Goal: Task Accomplishment & Management: Manage account settings

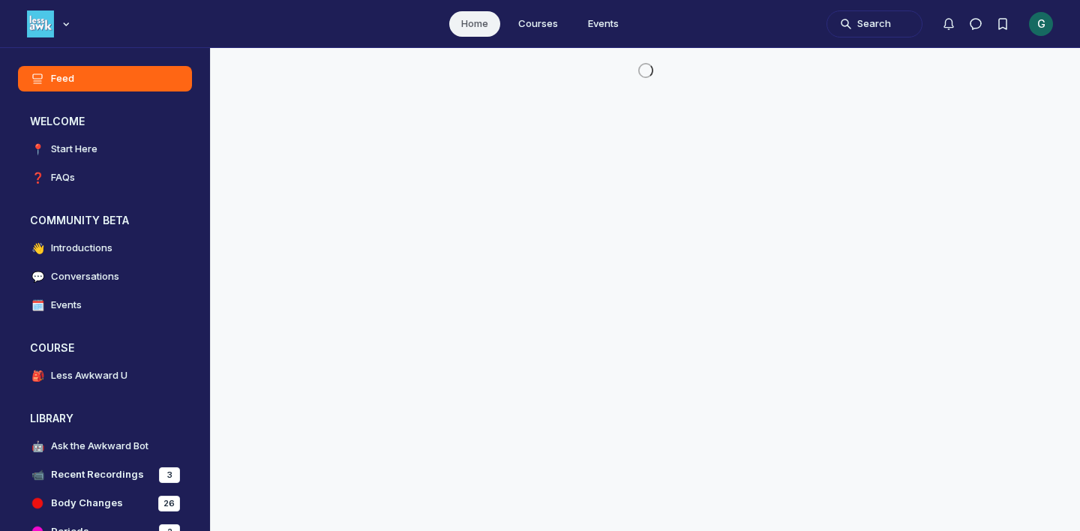
scroll to position [4073, 2874]
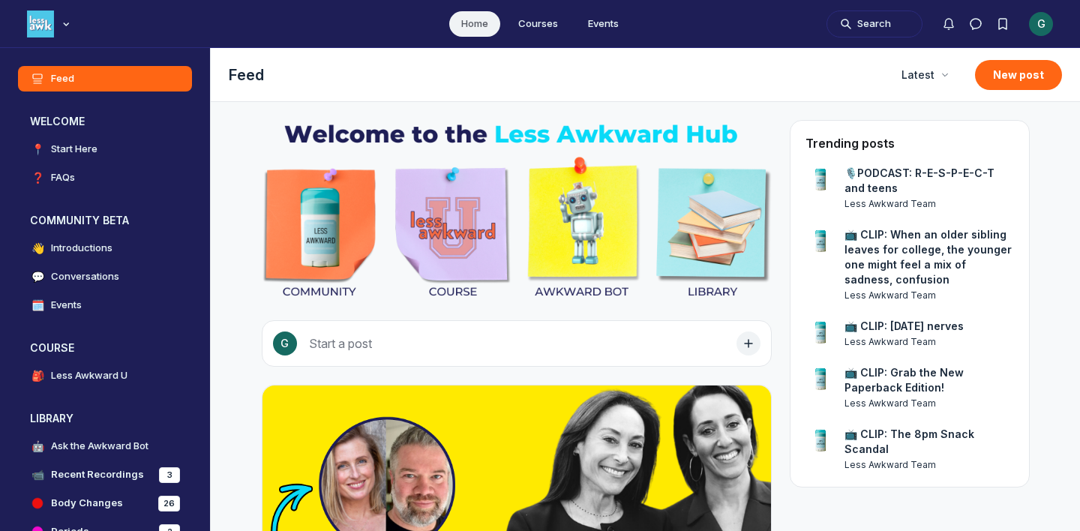
click at [1041, 22] on div "G" at bounding box center [1041, 24] width 24 height 24
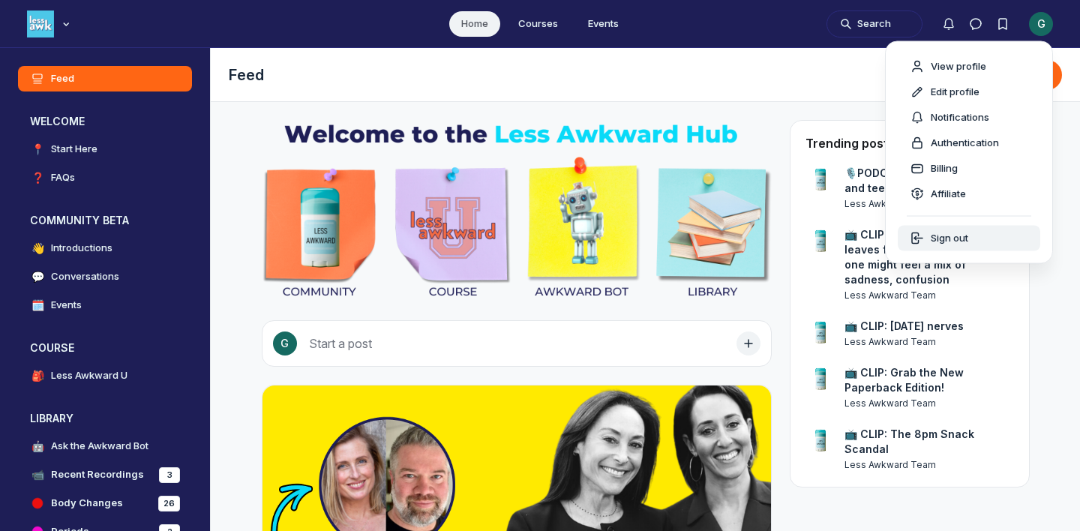
click at [966, 235] on span "Sign out" at bounding box center [950, 238] width 38 height 15
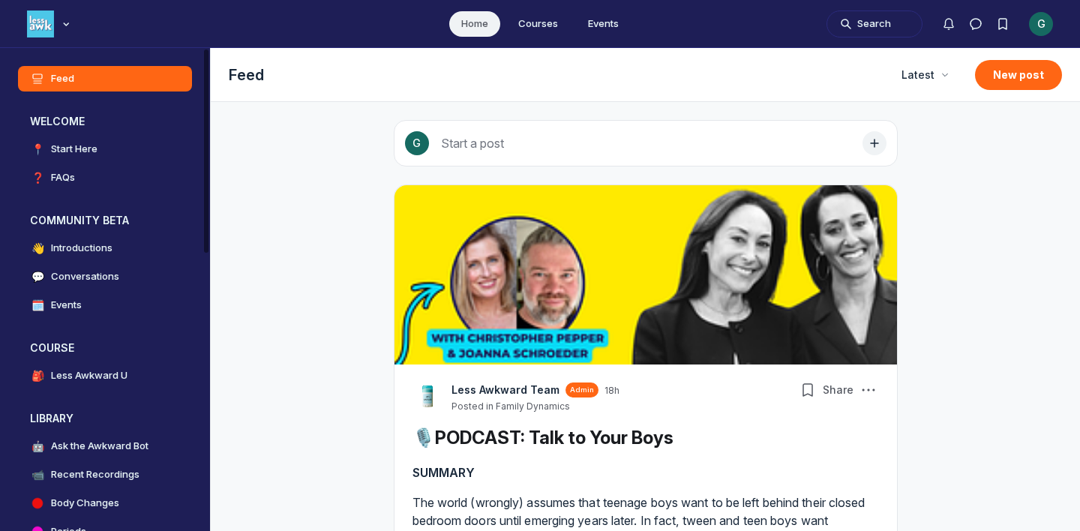
scroll to position [3837, 2874]
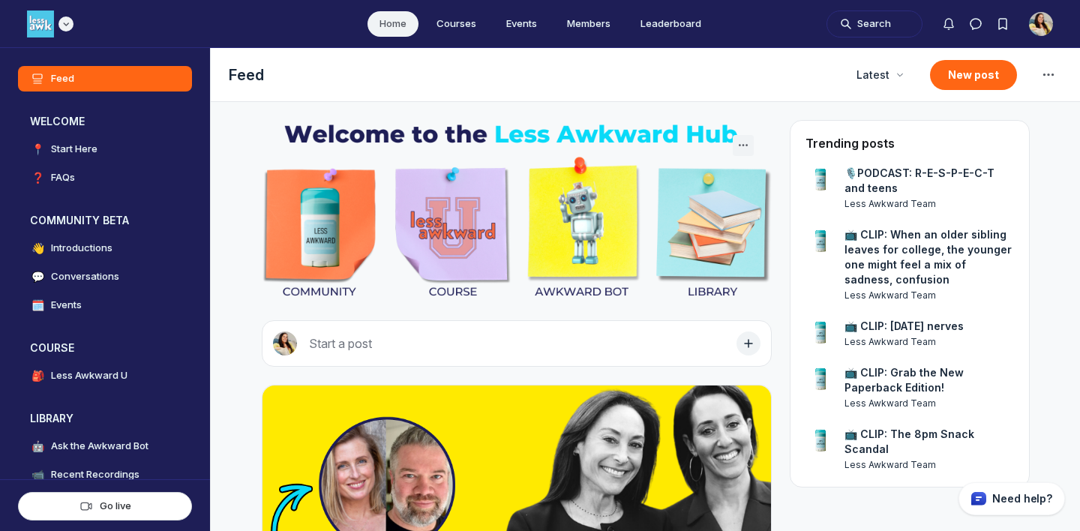
click at [71, 35] on div "Main navigation bar" at bounding box center [50, 24] width 47 height 27
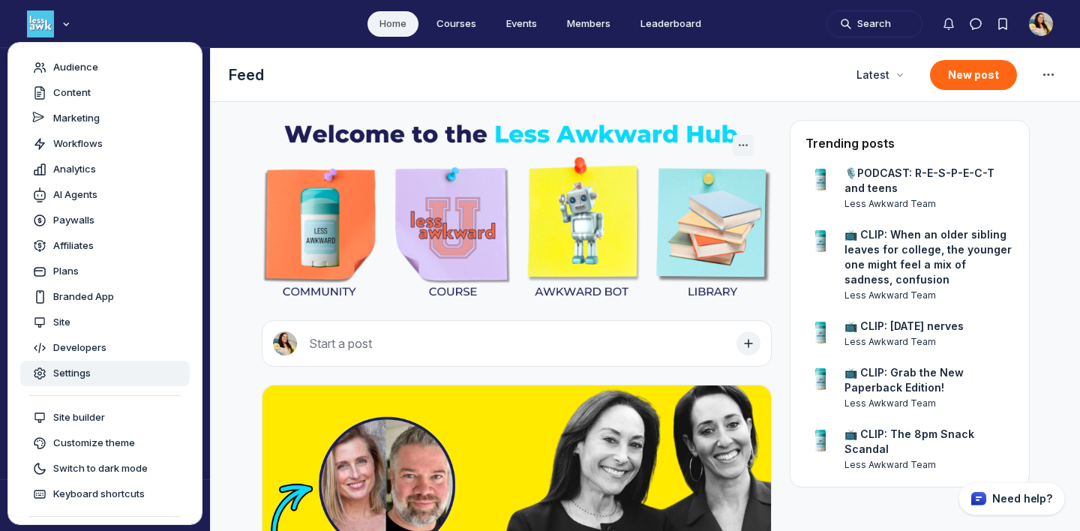
click at [80, 382] on link "Settings" at bounding box center [105, 374] width 170 height 26
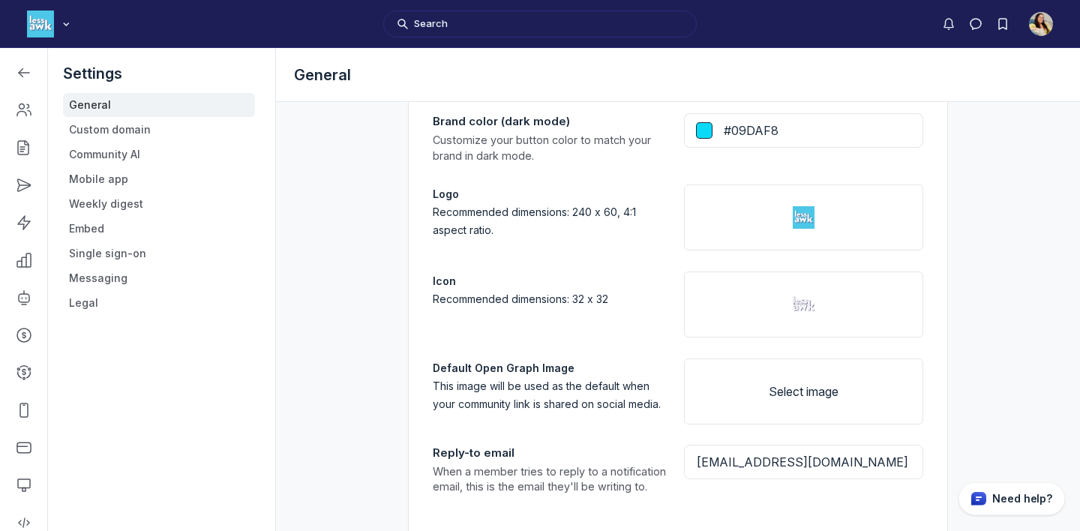
scroll to position [1047, 0]
